Goal: Check status: Check status

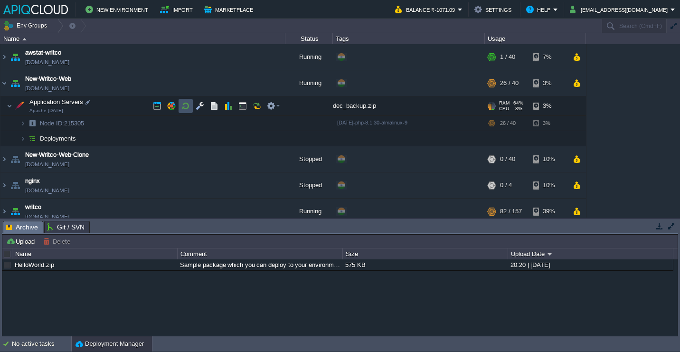
click at [188, 107] on button "button" at bounding box center [185, 106] width 9 height 9
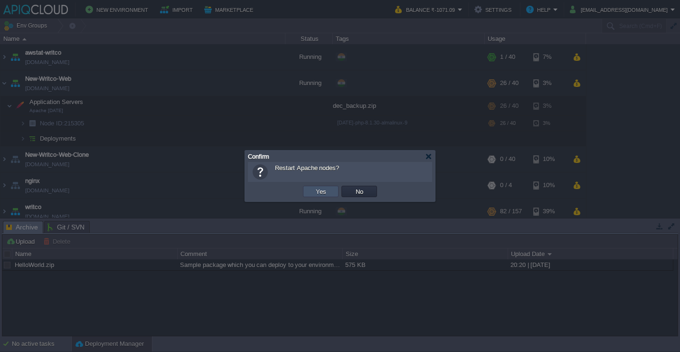
click at [320, 188] on button "Yes" at bounding box center [321, 191] width 16 height 9
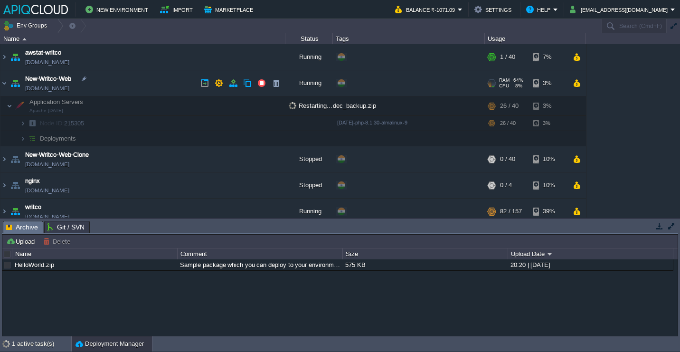
click at [141, 78] on td "New-Writco-Web [DOMAIN_NAME]" at bounding box center [142, 83] width 285 height 26
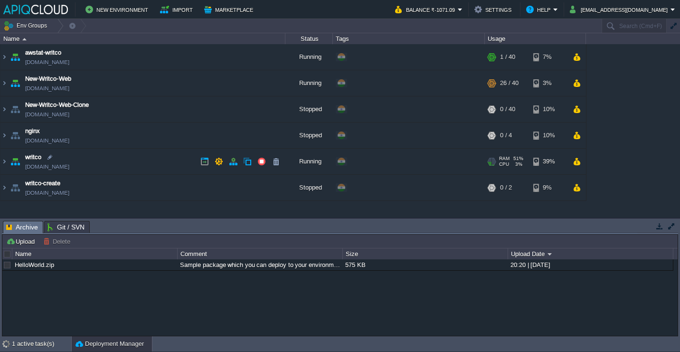
click at [141, 166] on td "writco [DOMAIN_NAME]" at bounding box center [142, 162] width 285 height 26
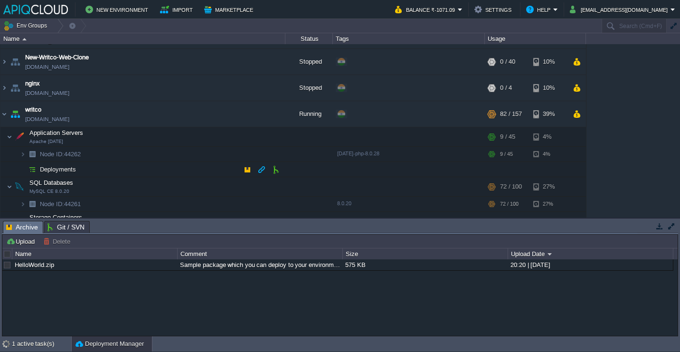
scroll to position [48, 0]
click at [124, 137] on td "Application Servers Apache [DATE]" at bounding box center [142, 136] width 285 height 19
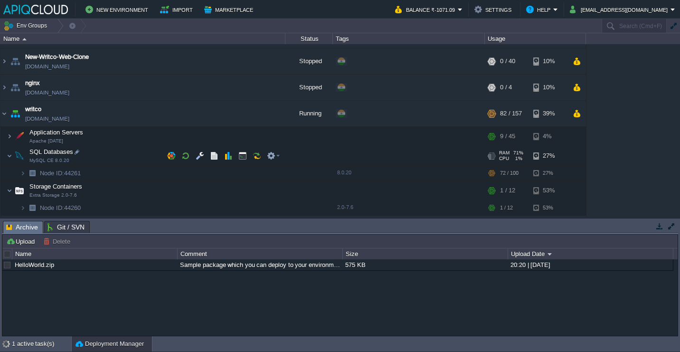
click at [124, 160] on td "SQL Databases MySQL CE 8.0.20" at bounding box center [142, 155] width 285 height 19
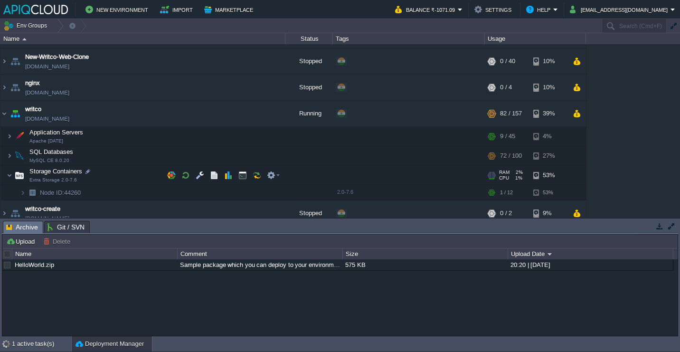
click at [124, 170] on td "Storage Containers Extra Storage 2.0-7.6" at bounding box center [142, 175] width 285 height 19
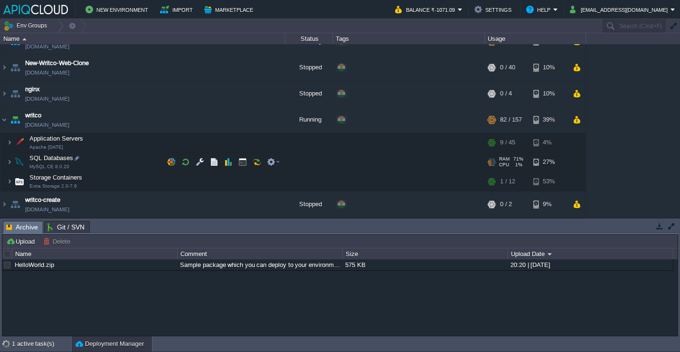
scroll to position [42, 0]
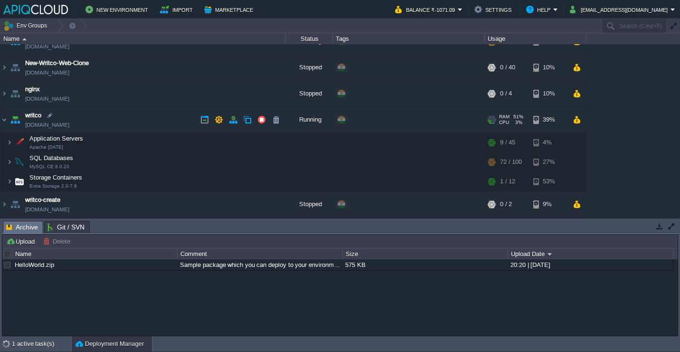
click at [119, 123] on td "writco [DOMAIN_NAME]" at bounding box center [142, 120] width 285 height 26
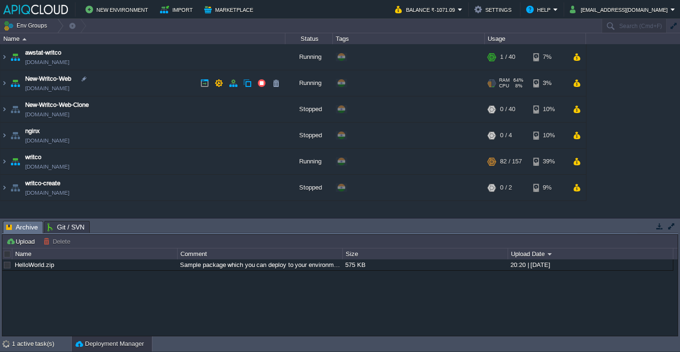
click at [172, 82] on td "New-Writco-Web [DOMAIN_NAME]" at bounding box center [142, 83] width 285 height 26
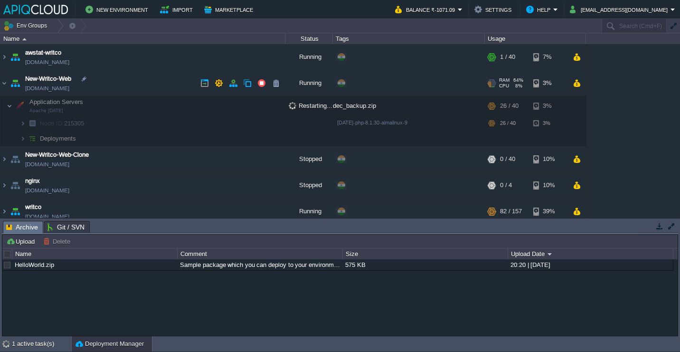
click at [172, 82] on td "New-Writco-Web [DOMAIN_NAME]" at bounding box center [142, 83] width 285 height 26
